Goal: Transaction & Acquisition: Purchase product/service

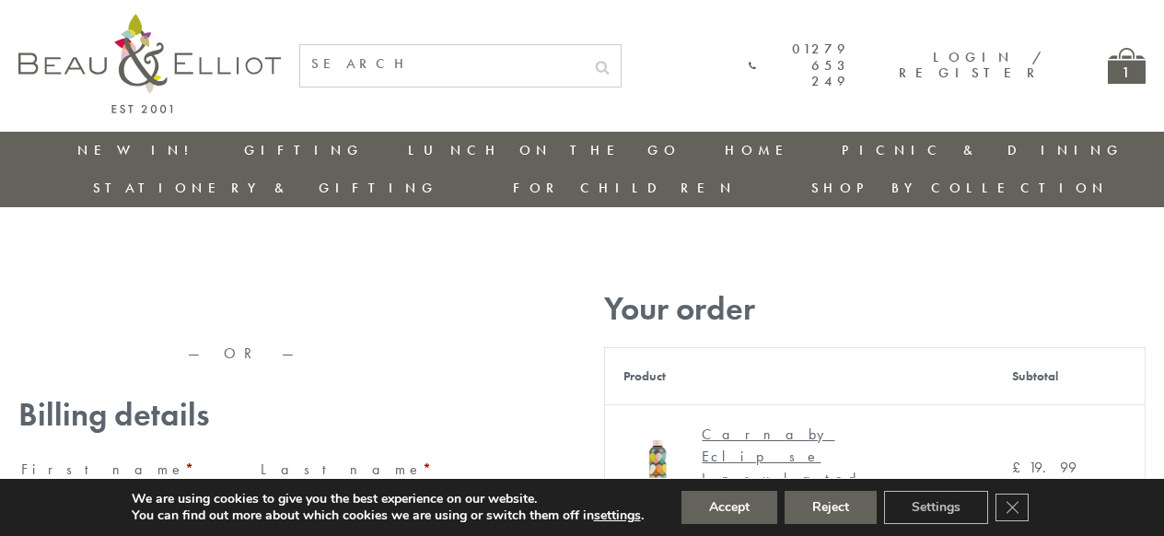
type input "maria33@yahoo.com"
type input "Maria"
type input "Williams"
type input "23, Scottsdale, Happytown"
type input "London"
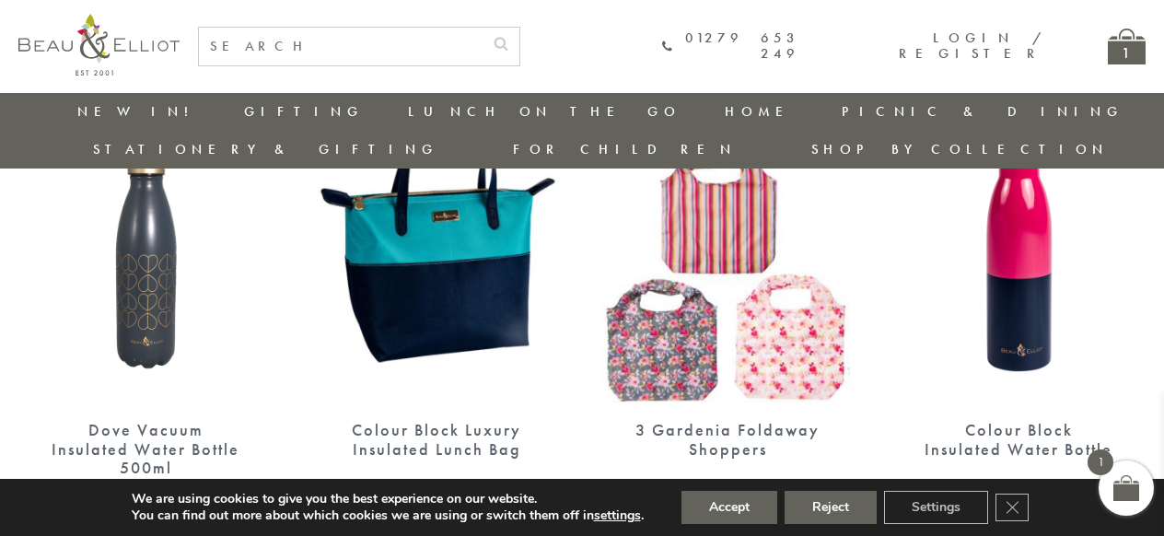
scroll to position [1801, 0]
